Goal: Task Accomplishment & Management: Manage account settings

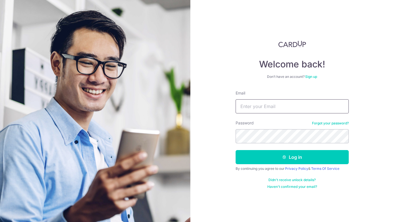
type input "steventeo77@gmail.com"
click at [292, 157] on button "Log in" at bounding box center [291, 157] width 113 height 14
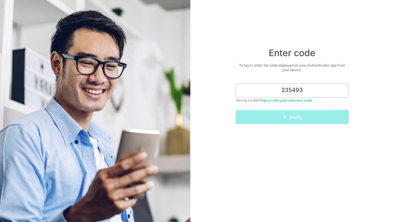
type input "235493"
click at [292, 117] on button "Verify" at bounding box center [291, 117] width 113 height 14
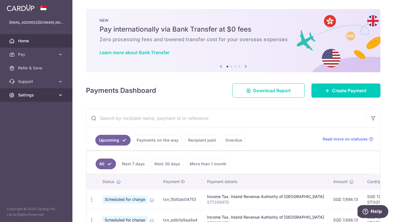
click at [43, 94] on span "Settings" at bounding box center [36, 95] width 37 height 6
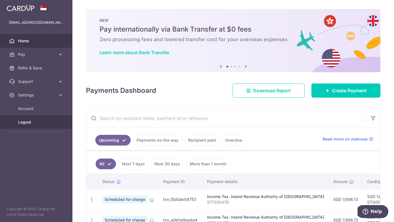
click at [27, 122] on span "Logout" at bounding box center [36, 123] width 37 height 6
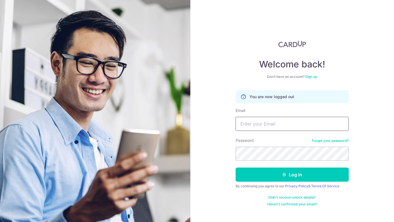
type input "[EMAIL_ADDRESS][DOMAIN_NAME]"
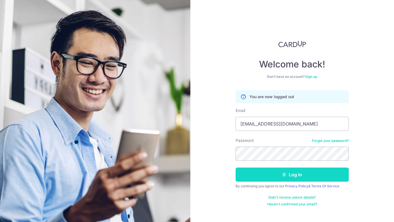
click at [293, 181] on button "Log in" at bounding box center [291, 175] width 113 height 14
